Goal: Task Accomplishment & Management: Use online tool/utility

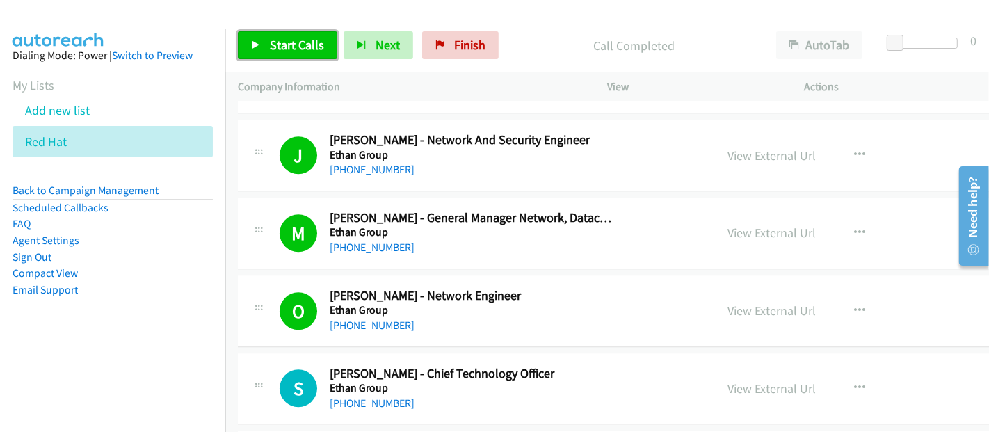
click at [287, 49] on span "Start Calls" at bounding box center [297, 45] width 54 height 16
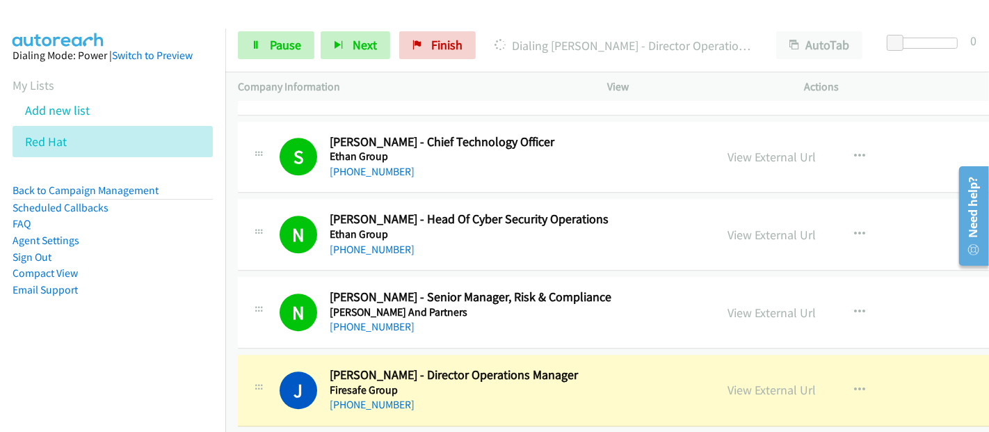
scroll to position [8039, 0]
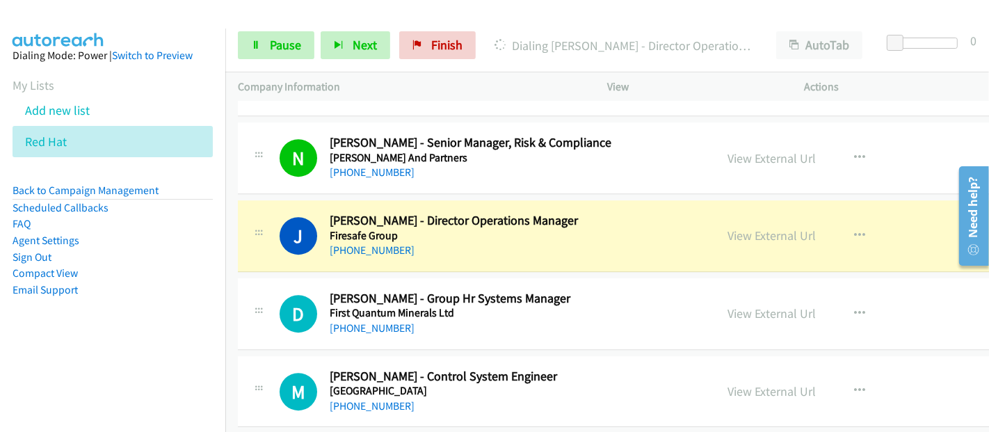
click at [648, 230] on div "J Callback Scheduled [PERSON_NAME] - Director Operations Manager Firesafe Group…" at bounding box center [491, 236] width 423 height 46
click at [745, 227] on link "View External Url" at bounding box center [772, 235] width 88 height 16
click at [270, 45] on span "Pause" at bounding box center [285, 45] width 31 height 16
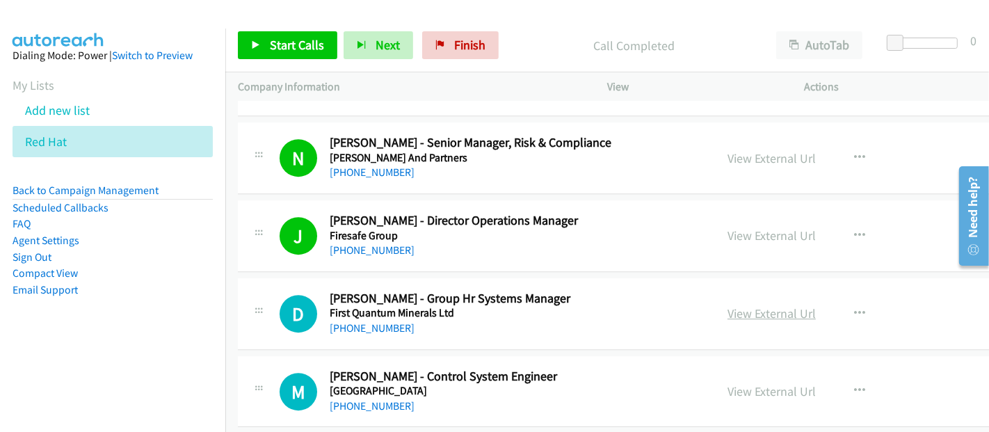
click at [728, 305] on link "View External Url" at bounding box center [772, 313] width 88 height 16
click at [310, 39] on span "Start Calls" at bounding box center [297, 45] width 54 height 16
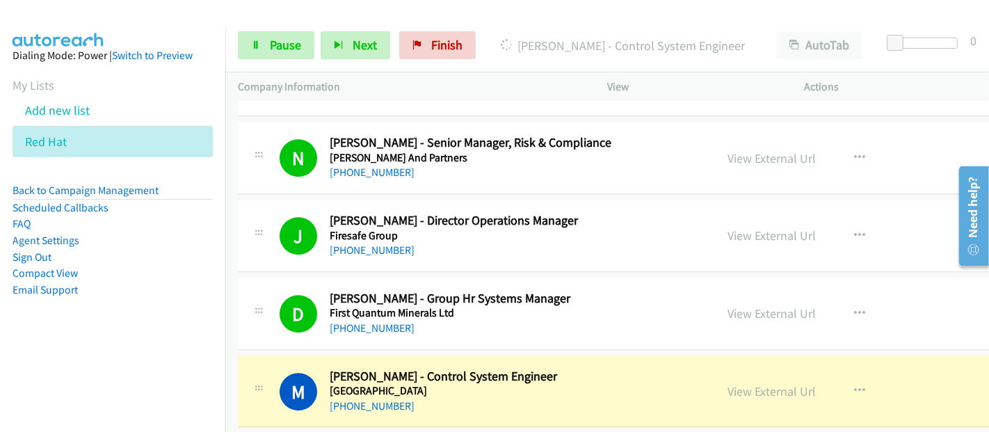
scroll to position [8193, 0]
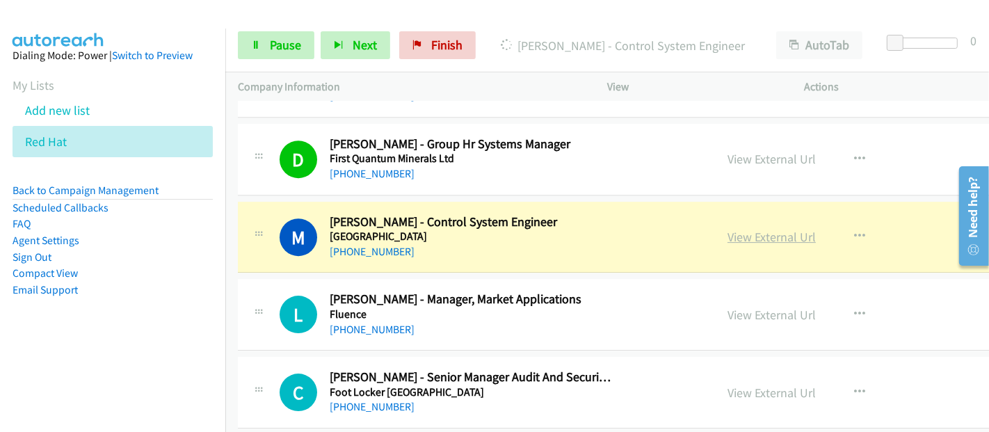
drag, startPoint x: 589, startPoint y: 209, endPoint x: 712, endPoint y: 218, distance: 123.5
click at [589, 230] on h5 "[GEOGRAPHIC_DATA]" at bounding box center [472, 237] width 285 height 14
click at [737, 229] on link "View External Url" at bounding box center [772, 237] width 88 height 16
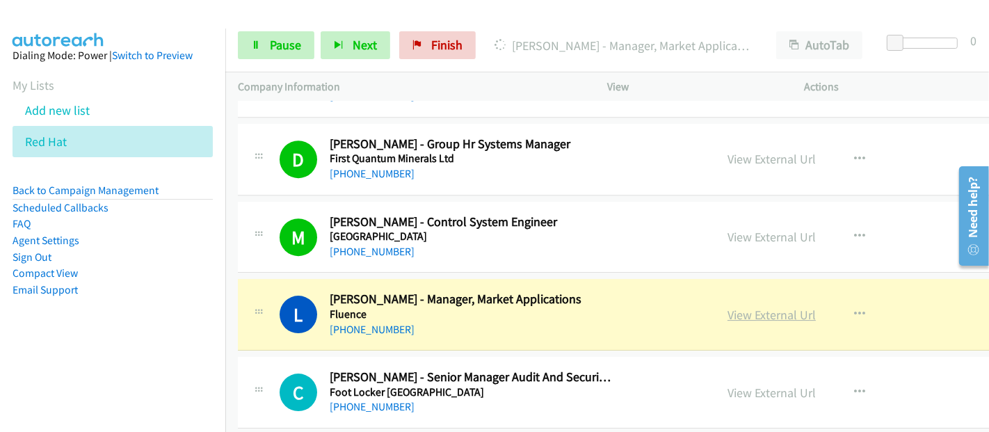
click at [728, 307] on link "View External Url" at bounding box center [772, 315] width 88 height 16
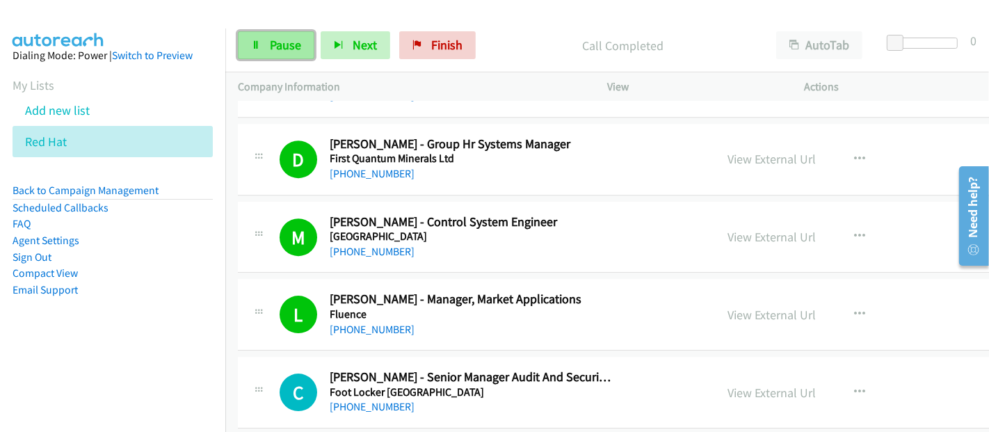
click at [286, 49] on span "Pause" at bounding box center [285, 45] width 31 height 16
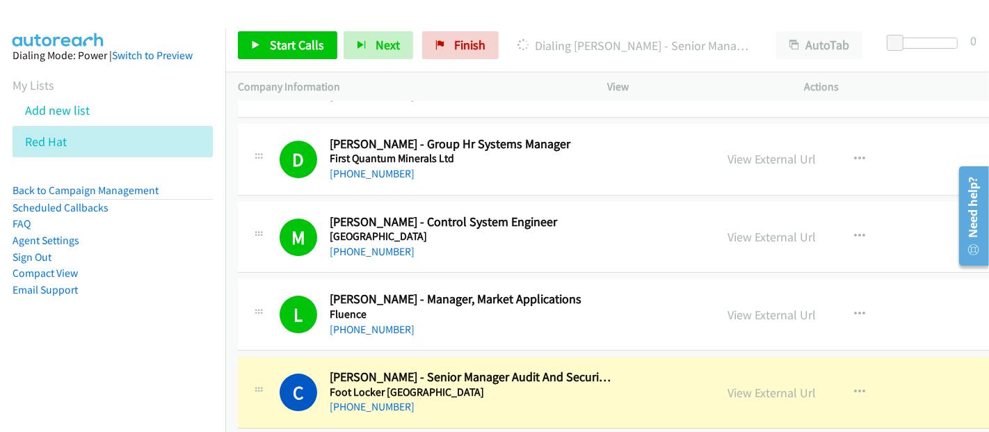
scroll to position [8349, 0]
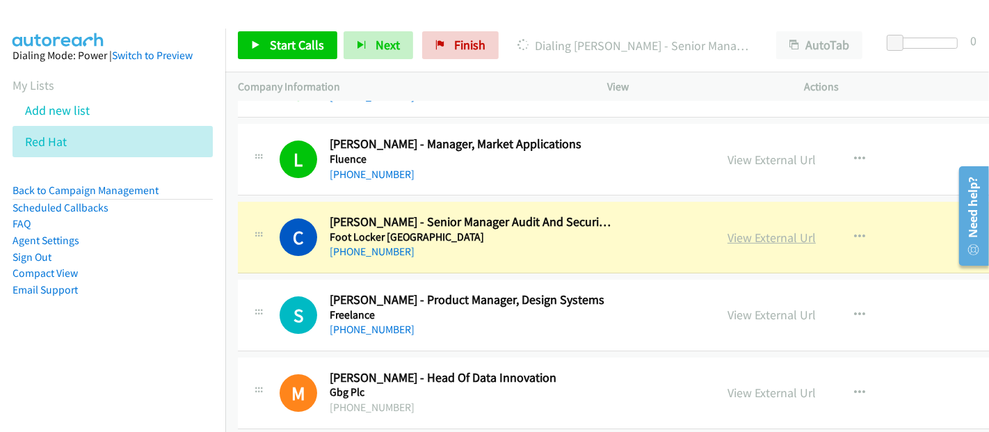
click at [736, 230] on link "View External Url" at bounding box center [772, 238] width 88 height 16
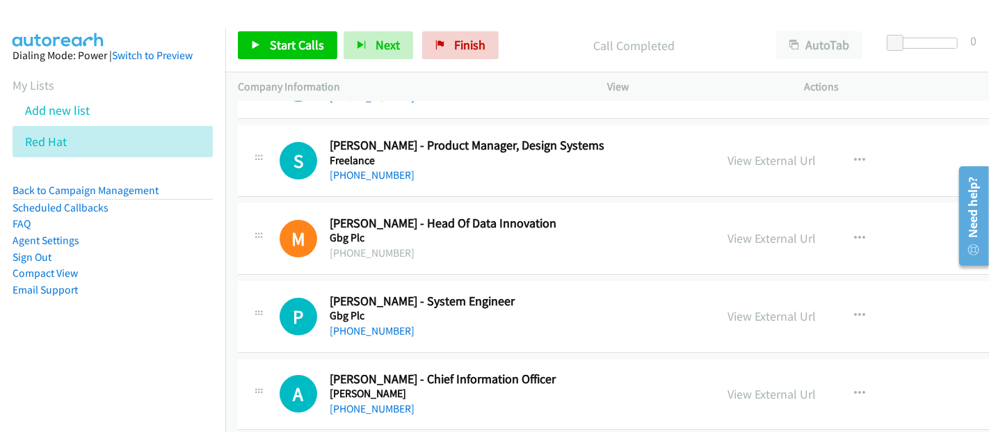
scroll to position [8426, 0]
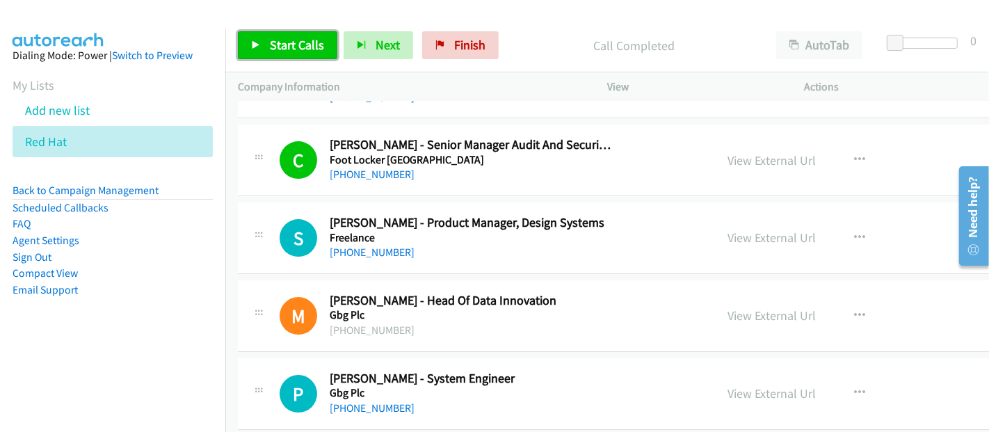
click at [297, 42] on span "Start Calls" at bounding box center [297, 45] width 54 height 16
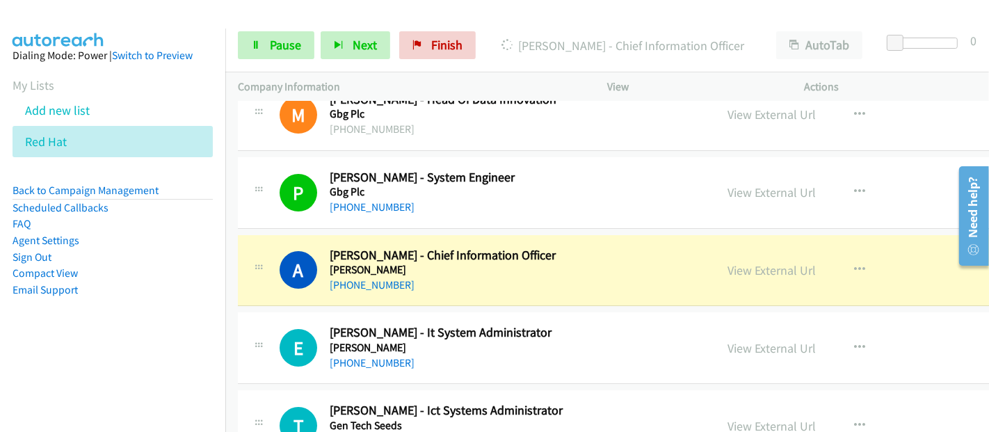
scroll to position [8657, 0]
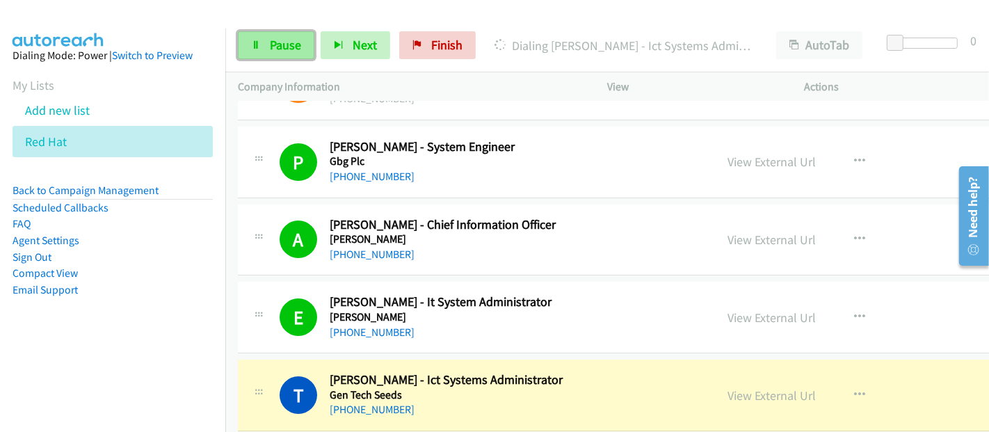
click at [267, 45] on link "Pause" at bounding box center [276, 45] width 77 height 28
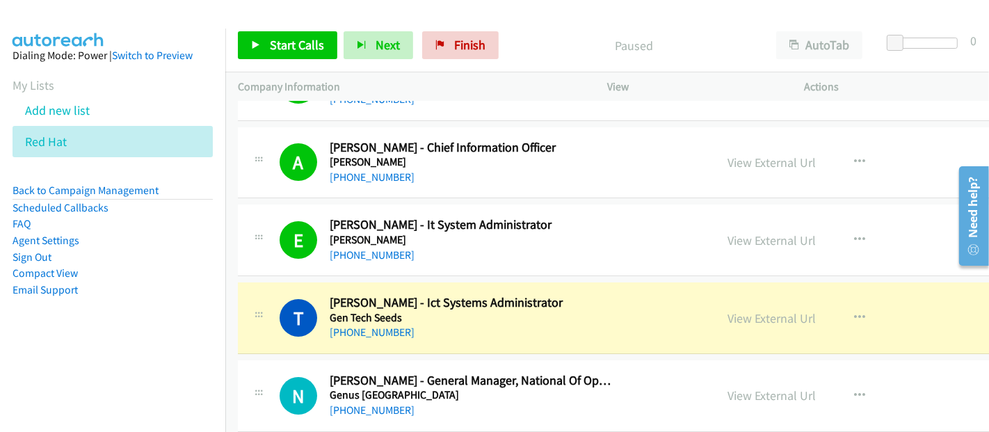
scroll to position [8812, 0]
